Goal: Task Accomplishment & Management: Complete application form

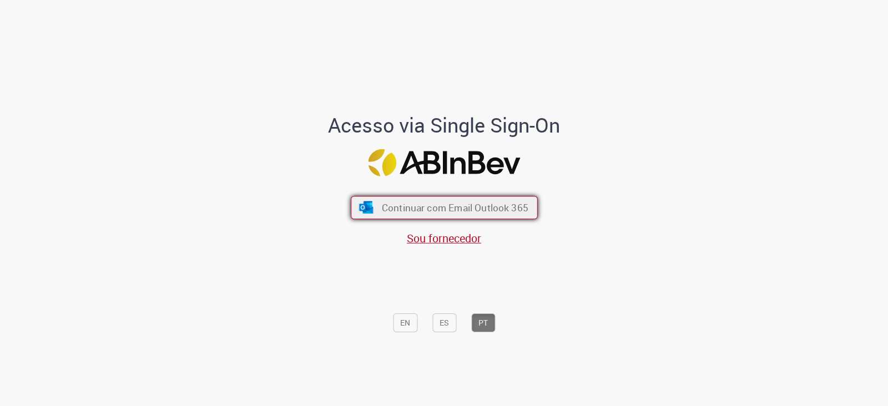
click at [432, 200] on button "Continuar com Email Outlook 365" at bounding box center [444, 207] width 187 height 23
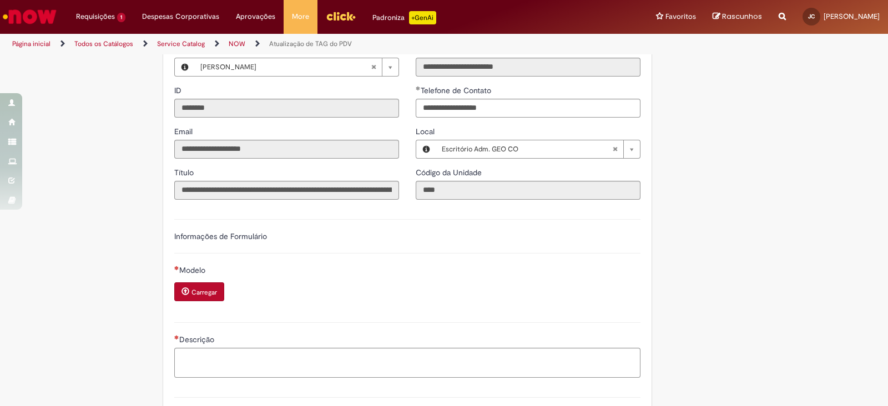
scroll to position [138, 0]
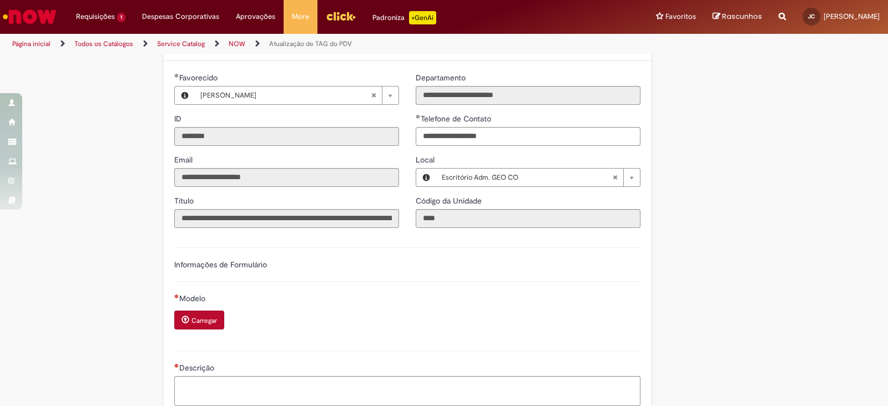
click at [190, 296] on span "Modelo" at bounding box center [193, 299] width 28 height 10
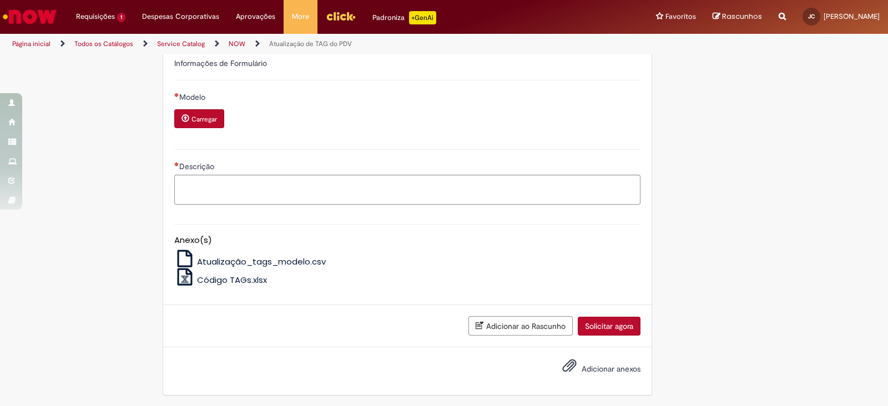
click at [231, 262] on span "Atualização_tags_modelo.csv" at bounding box center [261, 262] width 129 height 12
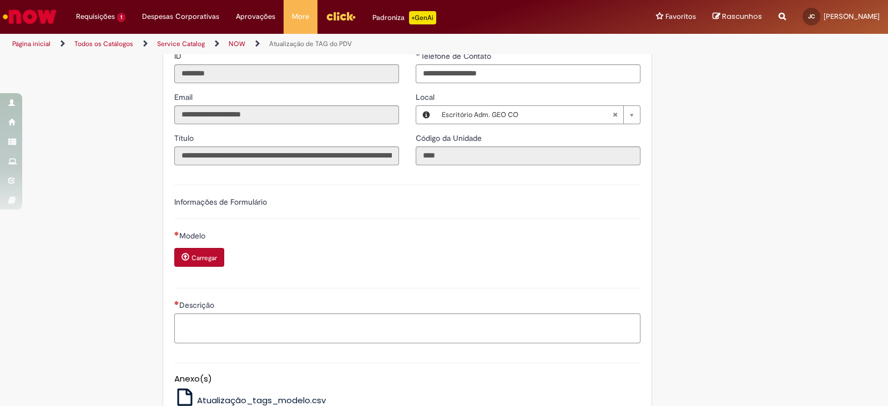
click at [192, 256] on small "Carregar" at bounding box center [204, 258] width 26 height 9
click at [283, 324] on textarea "Descrição" at bounding box center [407, 328] width 466 height 29
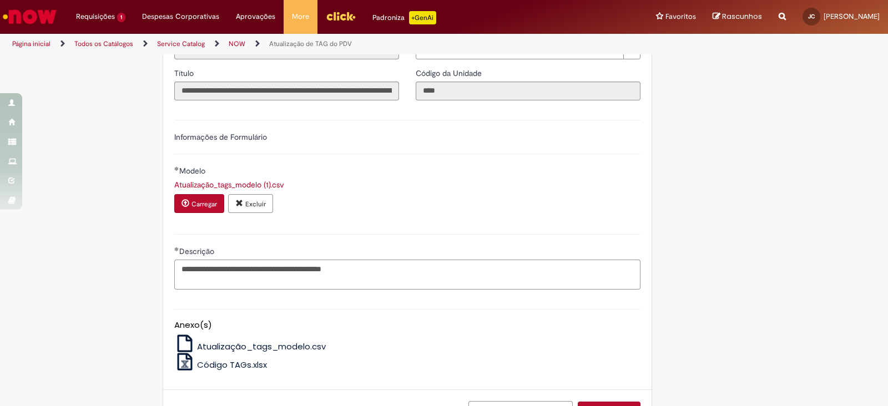
scroll to position [340, 0]
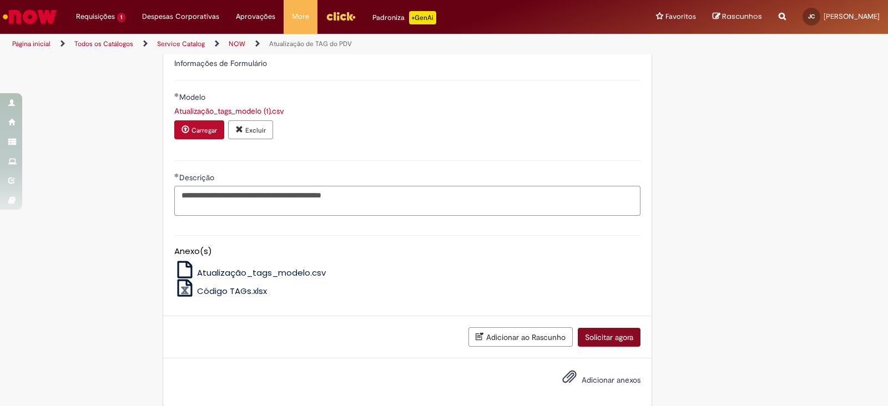
type textarea "**********"
click at [609, 324] on button "Solicitar agora" at bounding box center [609, 337] width 63 height 19
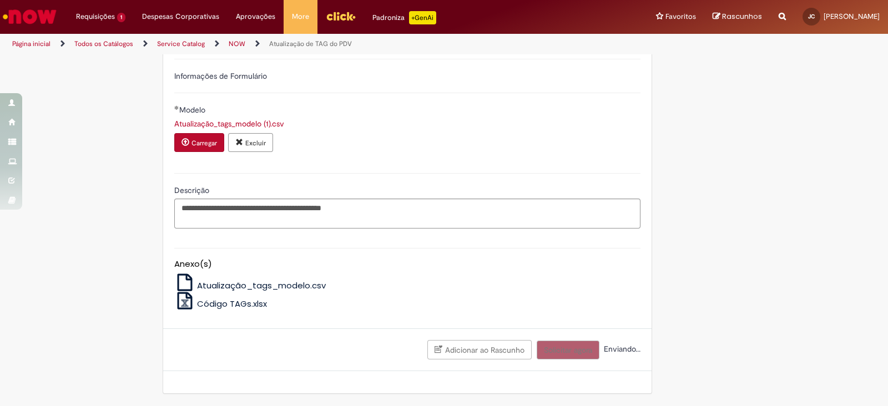
scroll to position [325, 0]
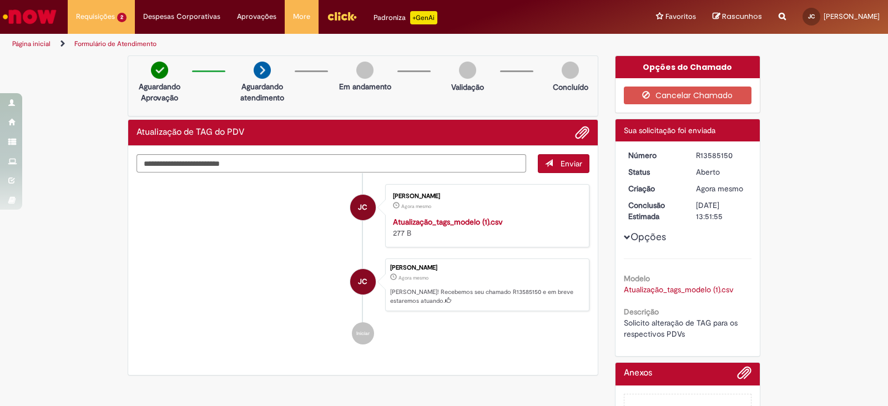
click at [710, 156] on div "R13585150" at bounding box center [722, 155] width 52 height 11
copy div "R13585150"
drag, startPoint x: 734, startPoint y: 214, endPoint x: 625, endPoint y: 153, distance: 124.2
click at [625, 150] on dl "Número R13585150 Status [GEOGRAPHIC_DATA] Criação 7m atrás 7 minutos atrás Conc…" at bounding box center [688, 150] width 137 height 0
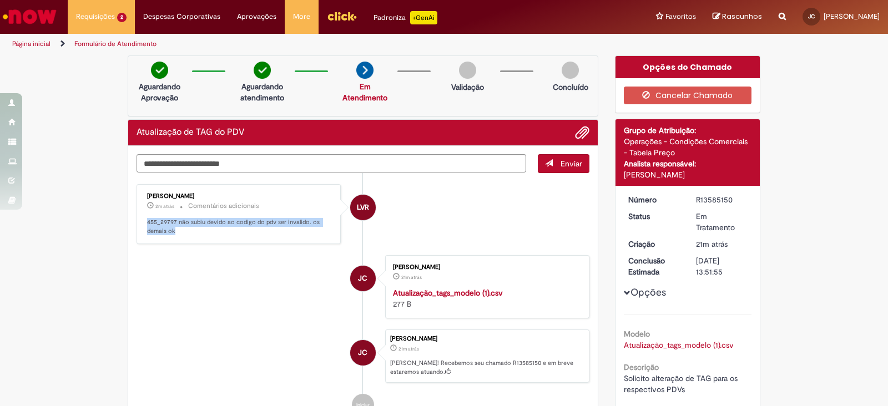
drag, startPoint x: 175, startPoint y: 231, endPoint x: 140, endPoint y: 219, distance: 37.0
click at [140, 219] on div "[PERSON_NAME] 2m atrás 2 minutos atrás Comentários adicionais 455_29797 não sub…" at bounding box center [239, 215] width 198 height 54
copy p "455_29797 não subiu devido ao codigo do pdv ser invalido. os demais ok"
click at [480, 245] on ul "LVR [PERSON_NAME] 5m atrás 5 minutos atrás Comentários adicionais 455_29797 não…" at bounding box center [363, 300] width 453 height 254
click at [510, 228] on li "LVR [PERSON_NAME] 5m atrás 5 minutos atrás Comentários adicionais 455_29797 não…" at bounding box center [363, 214] width 453 height 60
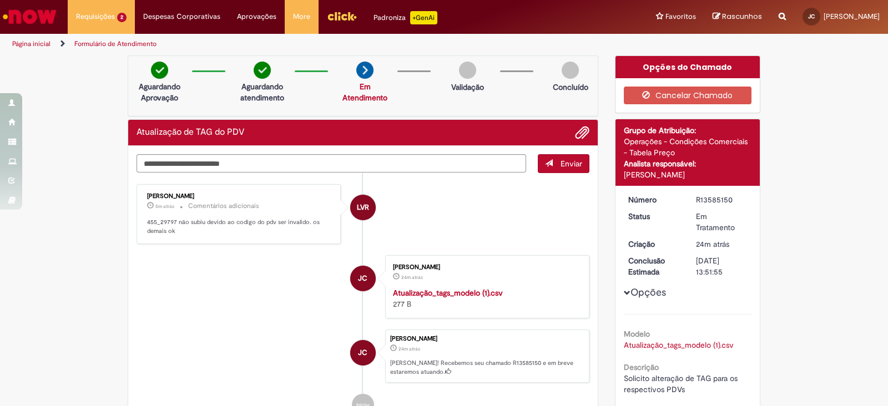
click at [510, 228] on li "LVR [PERSON_NAME] 5m atrás 5 minutos atrás Comentários adicionais 455_29797 não…" at bounding box center [363, 214] width 453 height 60
click at [348, 173] on ul "LVR [PERSON_NAME] 5m atrás 5 minutos atrás Comentários adicionais 455_29797 não…" at bounding box center [363, 300] width 453 height 254
